Goal: Task Accomplishment & Management: Manage account settings

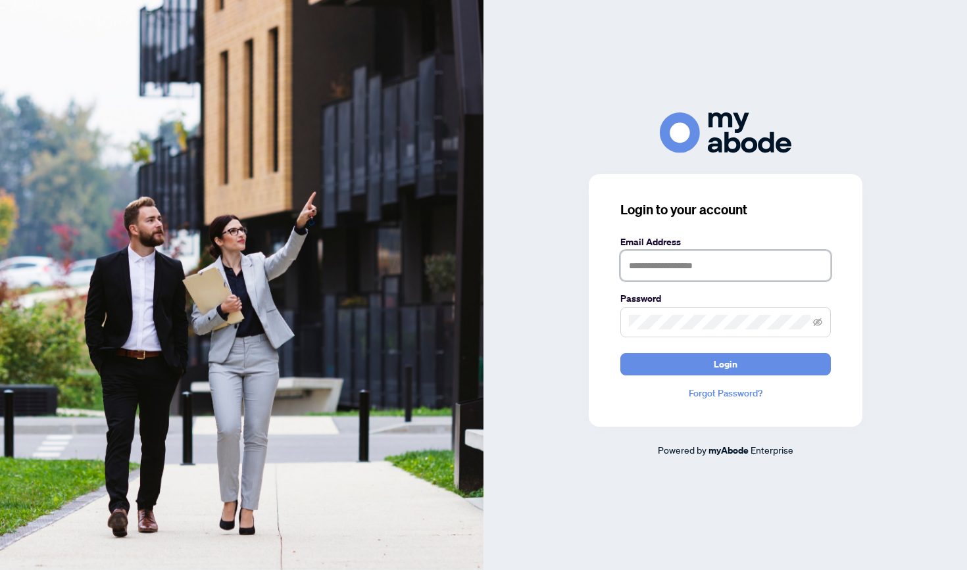
type input "**********"
click at [725, 364] on button "Login" at bounding box center [725, 364] width 211 height 22
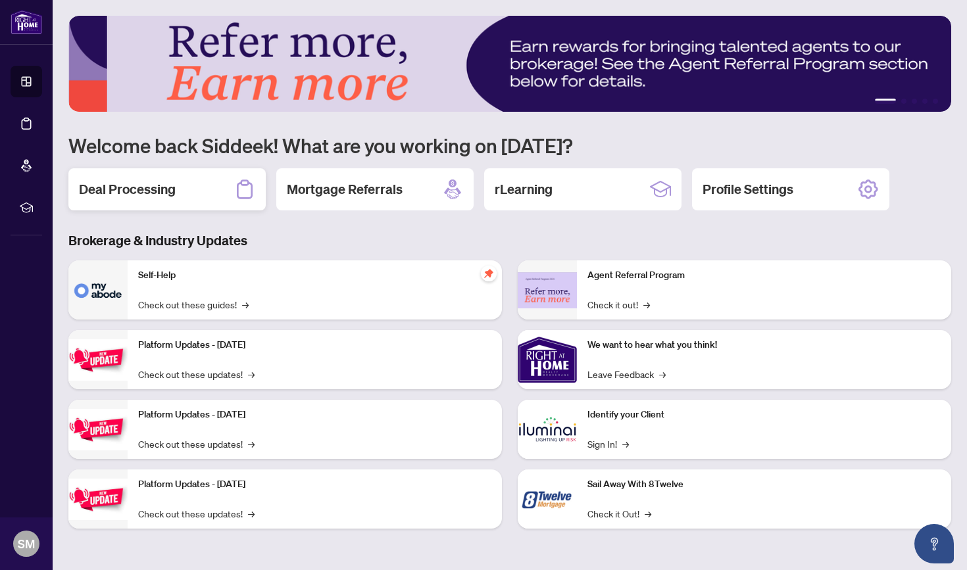
click at [133, 188] on h2 "Deal Processing" at bounding box center [127, 189] width 97 height 18
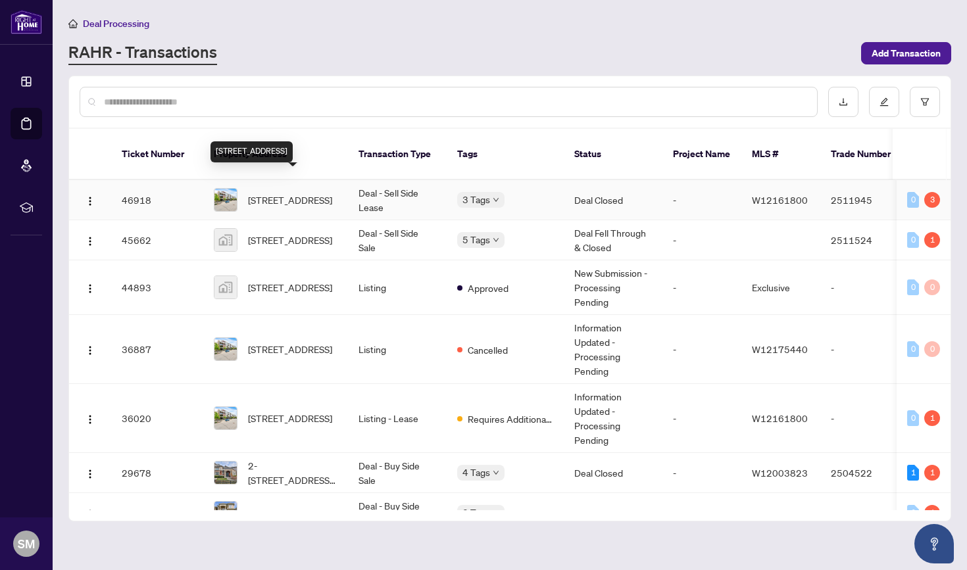
click at [291, 193] on span "[STREET_ADDRESS]" at bounding box center [290, 200] width 84 height 14
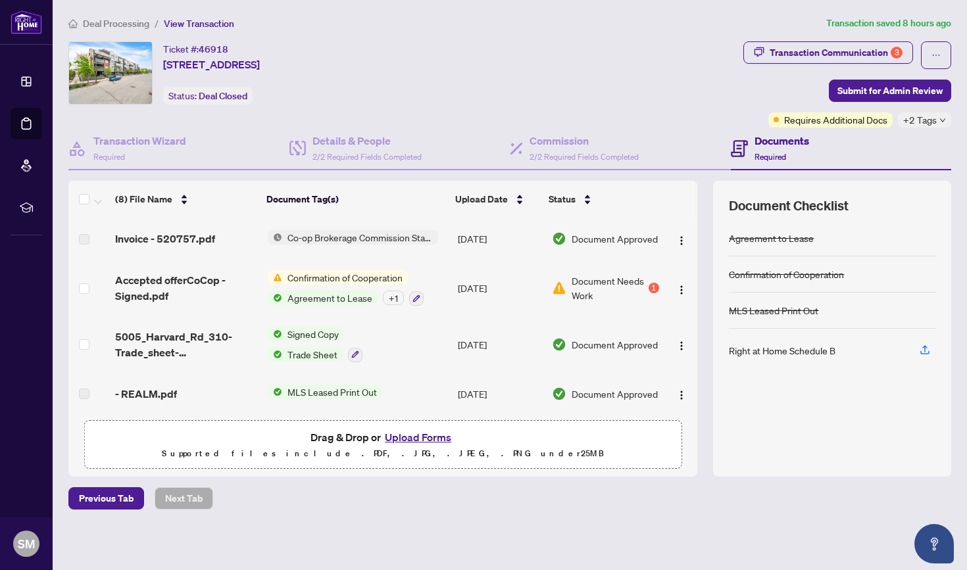
click at [599, 278] on span "Document Needs Work" at bounding box center [609, 288] width 74 height 29
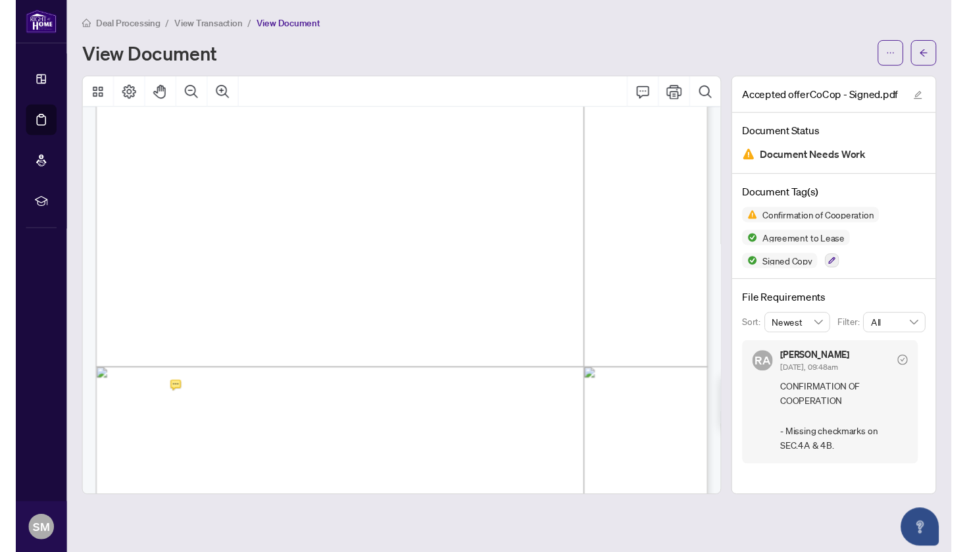
scroll to position [1261, 0]
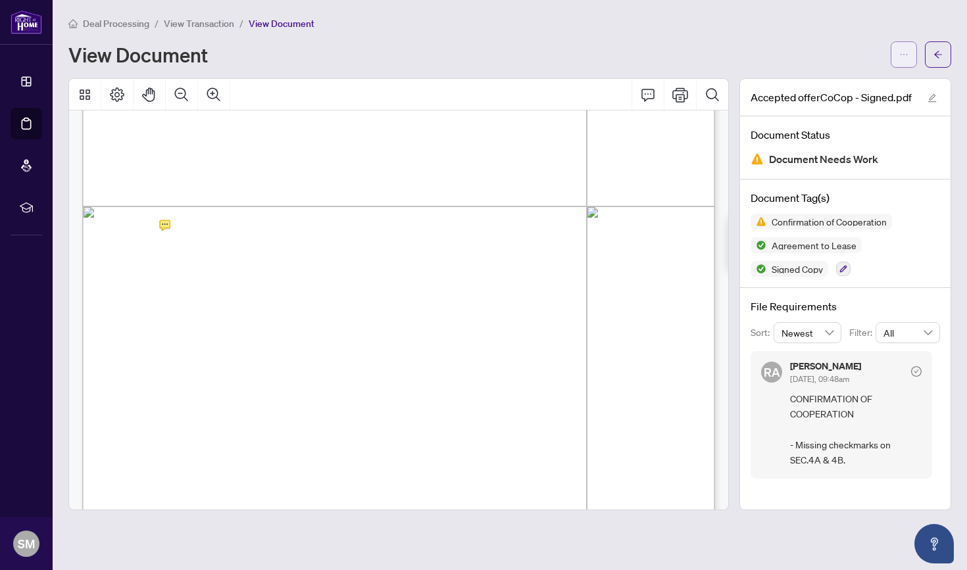
click at [900, 55] on icon "ellipsis" at bounding box center [903, 54] width 9 height 9
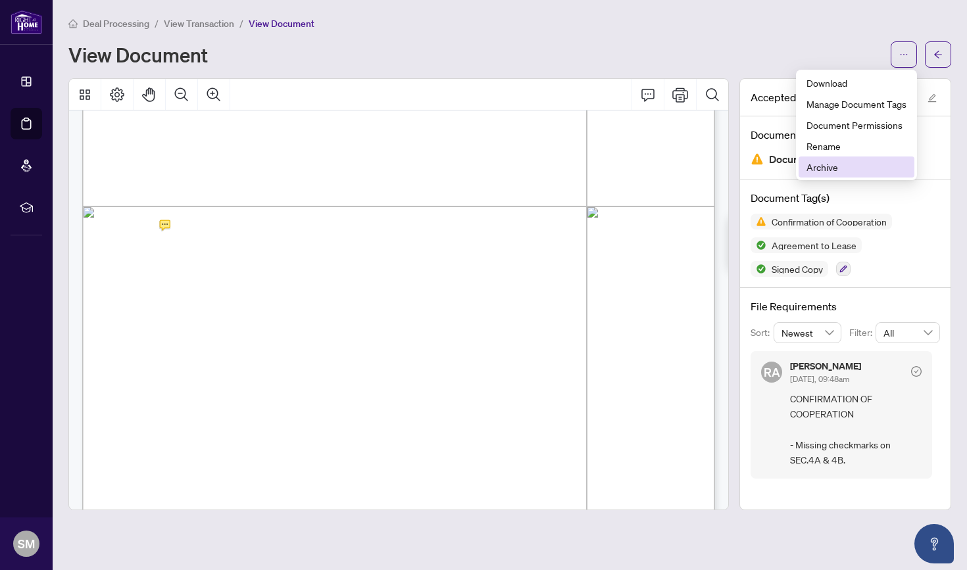
click at [827, 164] on span "Archive" at bounding box center [857, 167] width 100 height 14
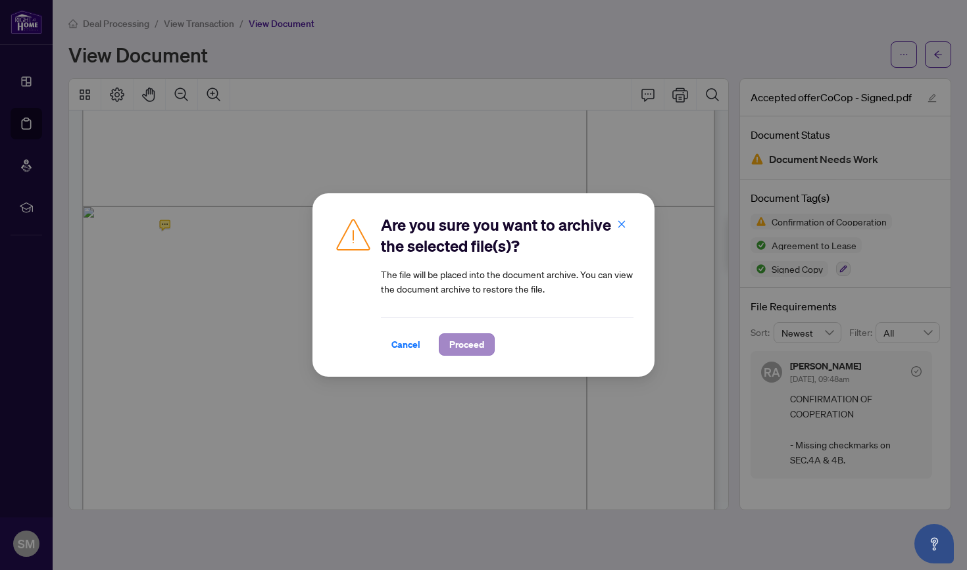
click at [472, 334] on button "Proceed" at bounding box center [467, 345] width 56 height 22
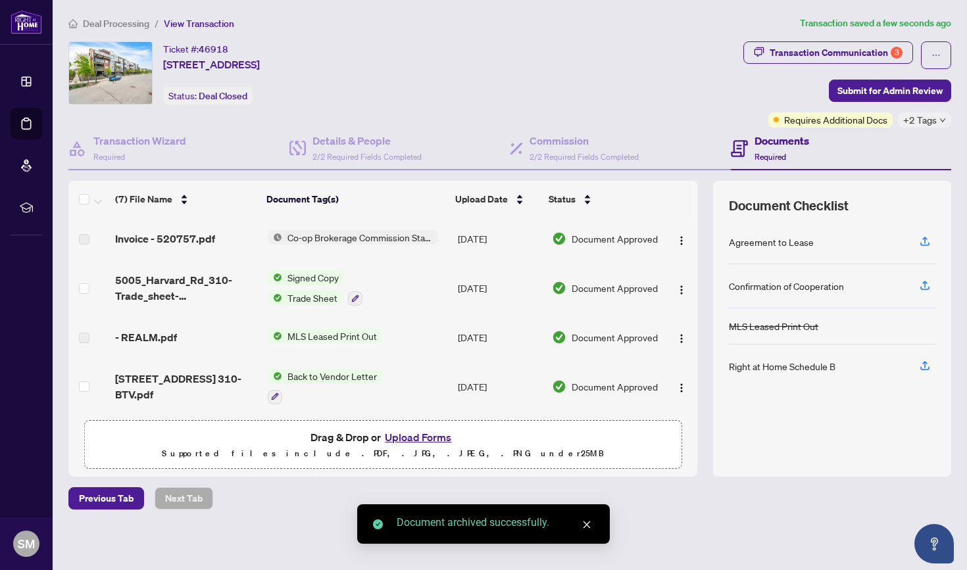
click at [414, 434] on button "Upload Forms" at bounding box center [418, 437] width 74 height 17
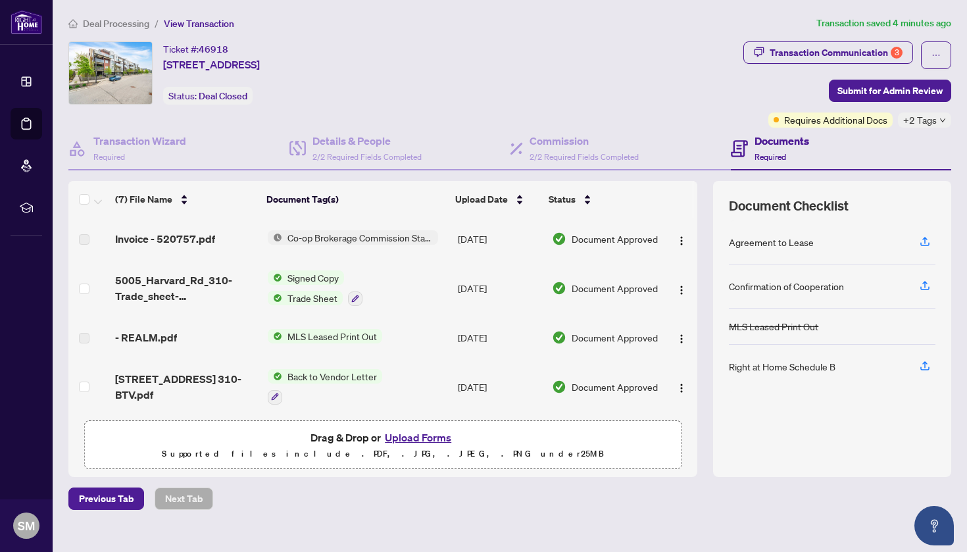
click at [411, 441] on button "Upload Forms" at bounding box center [418, 437] width 74 height 17
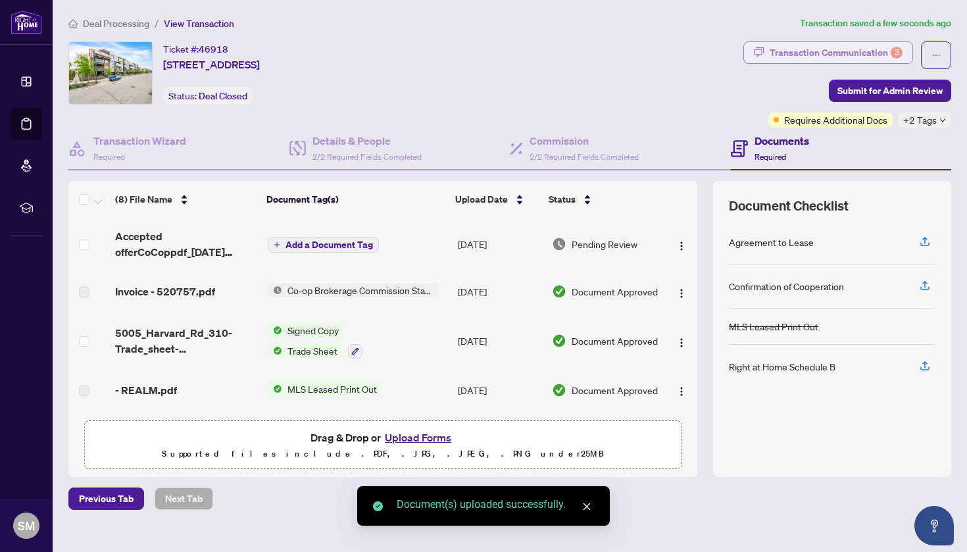
click at [876, 51] on div "Transaction Communication 3" at bounding box center [836, 52] width 133 height 21
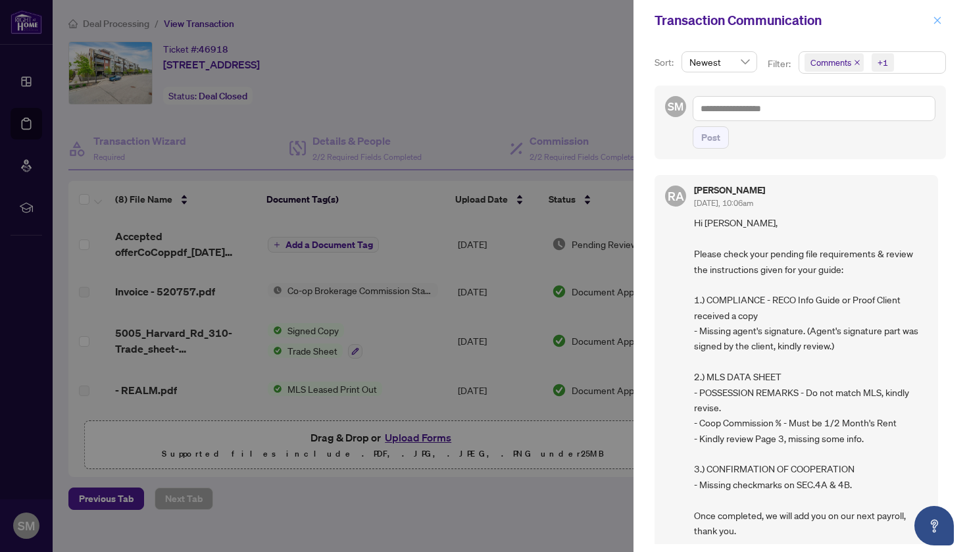
click at [939, 21] on icon "close" at bounding box center [937, 20] width 9 height 9
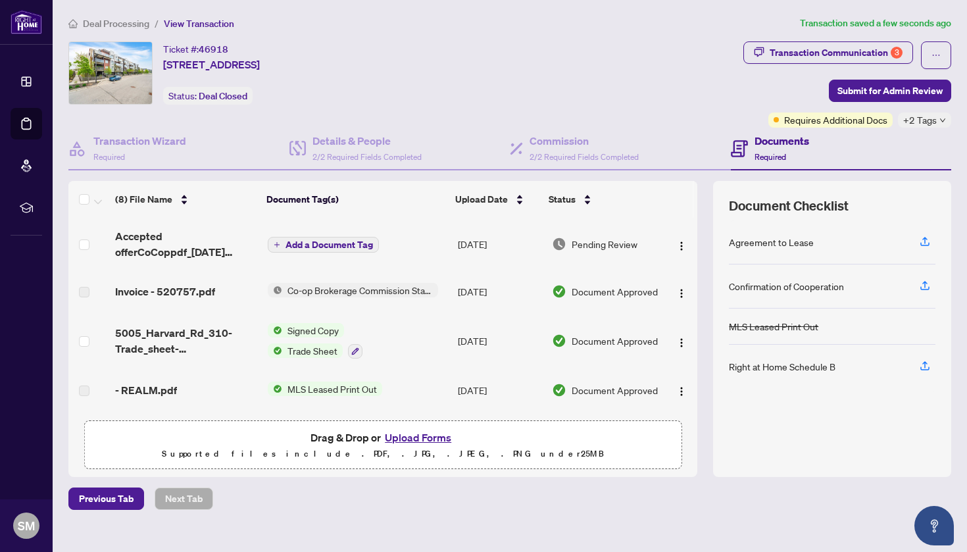
click at [412, 435] on button "Upload Forms" at bounding box center [418, 437] width 74 height 17
click at [837, 52] on div "Transaction Communication 3" at bounding box center [836, 52] width 133 height 21
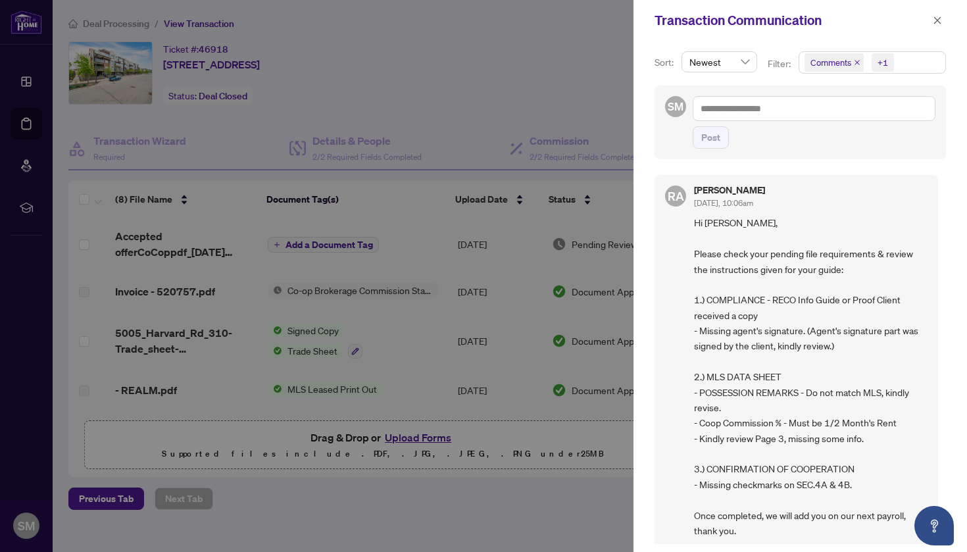
click at [553, 361] on div at bounding box center [483, 276] width 967 height 552
click at [939, 18] on icon "close" at bounding box center [937, 20] width 9 height 9
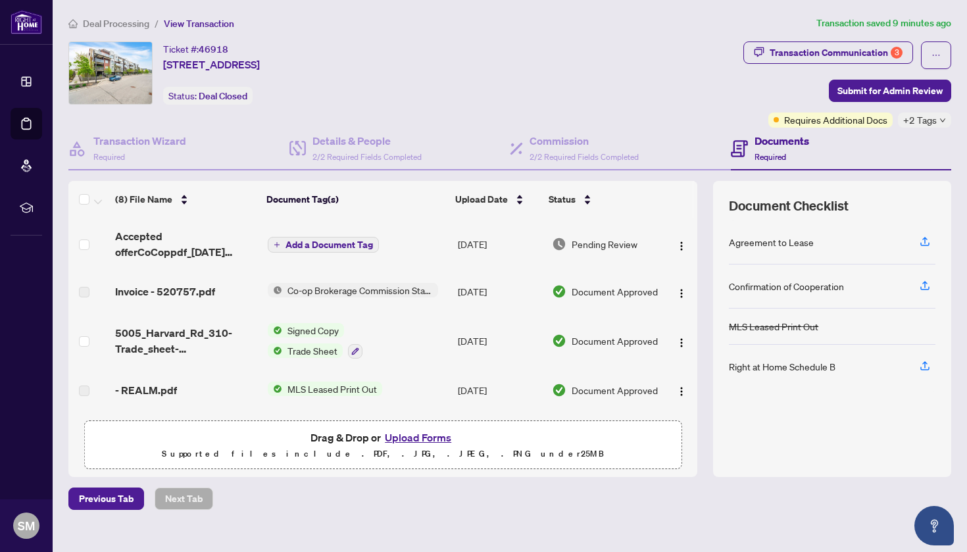
click at [414, 441] on button "Upload Forms" at bounding box center [418, 437] width 74 height 17
click at [437, 434] on button "Upload Forms" at bounding box center [418, 437] width 74 height 17
click at [414, 432] on button "Upload Forms" at bounding box center [418, 437] width 74 height 17
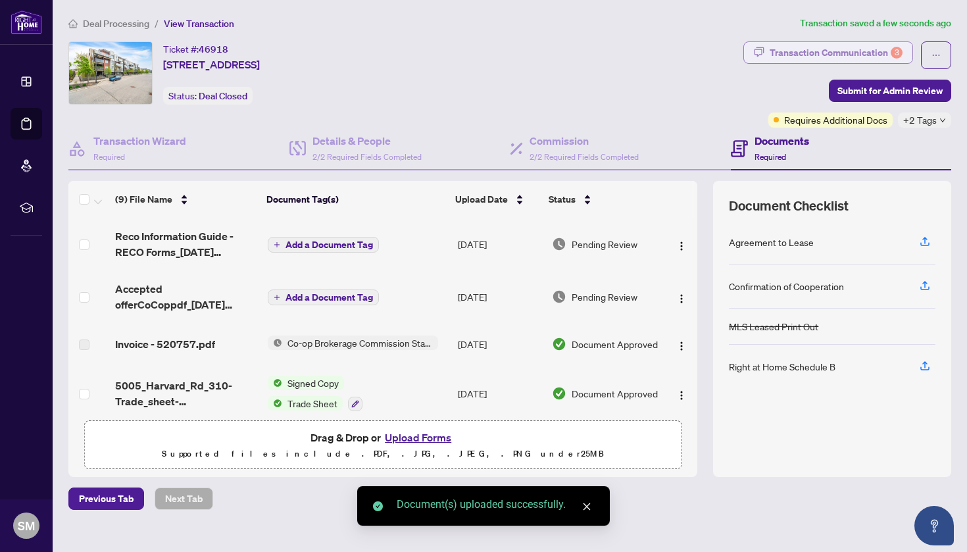
click at [816, 54] on div "Transaction Communication 3" at bounding box center [836, 52] width 133 height 21
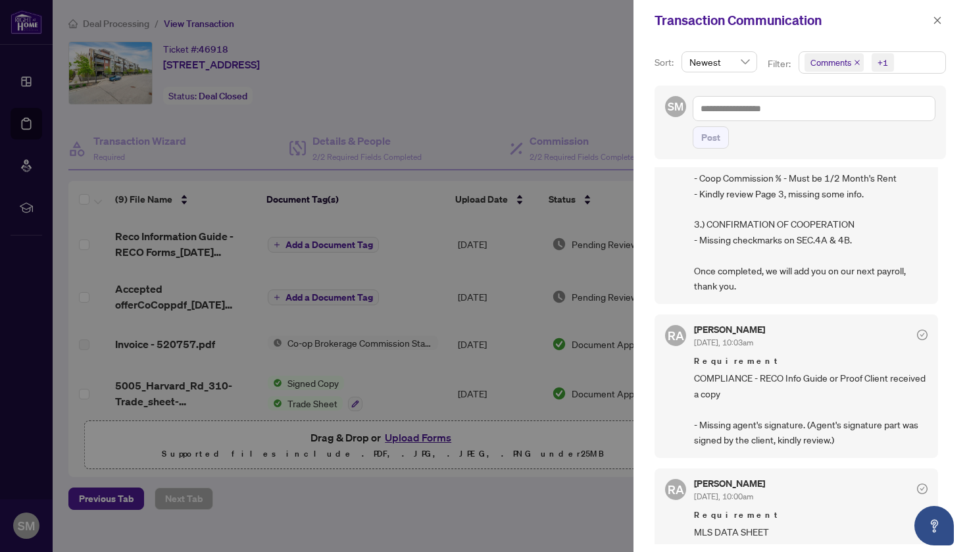
scroll to position [245, 0]
